Goal: Check status: Check status

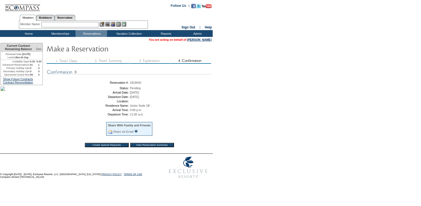
click at [149, 148] on input "View Reservation Summary" at bounding box center [152, 145] width 44 height 4
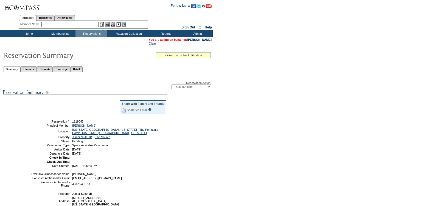
click at [193, 88] on select "-- Select Action -- Modify Reservation Dates Modify Reservation Cost Modify Occ…" at bounding box center [191, 87] width 40 height 4
select select "ConfirmRes"
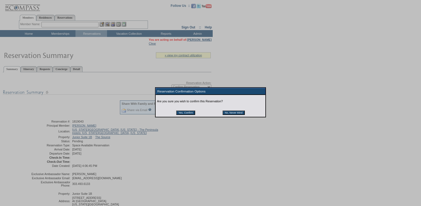
click at [188, 113] on input "Yes, Confirm" at bounding box center [185, 113] width 19 height 4
